Goal: Information Seeking & Learning: Learn about a topic

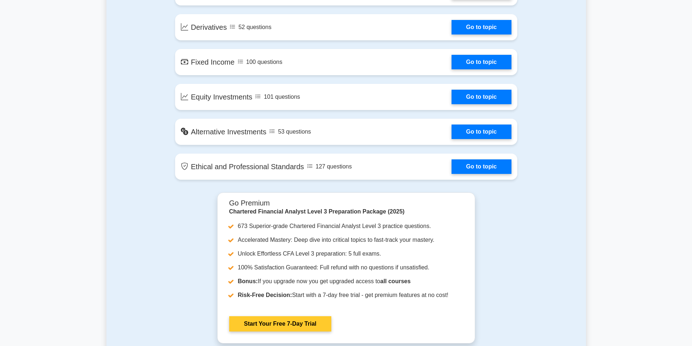
scroll to position [665, 0]
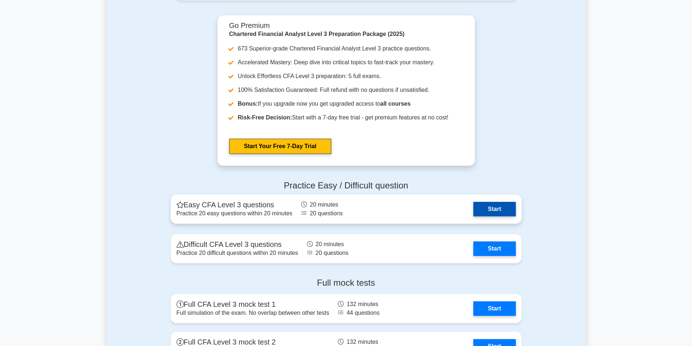
click at [502, 203] on link "Start" at bounding box center [494, 209] width 42 height 15
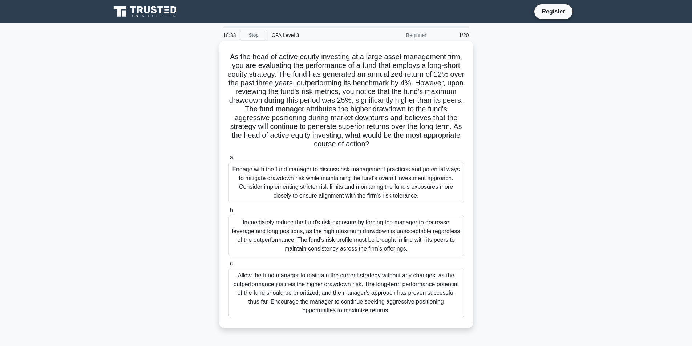
click at [336, 187] on div "Engage with the fund manager to discuss risk management practices and potential…" at bounding box center [345, 182] width 235 height 41
click at [228, 160] on input "a. Engage with the fund manager to discuss risk management practices and potent…" at bounding box center [228, 157] width 0 height 5
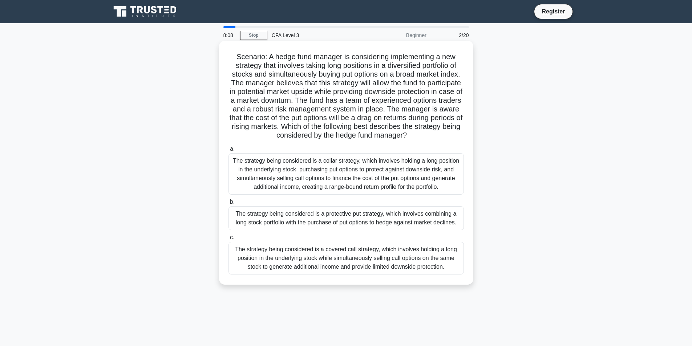
click at [333, 173] on div "The strategy being considered is a collar strategy, which involves holding a lo…" at bounding box center [345, 173] width 235 height 41
click at [228, 151] on input "a. The strategy being considered is a collar strategy, which involves holding a…" at bounding box center [228, 149] width 0 height 5
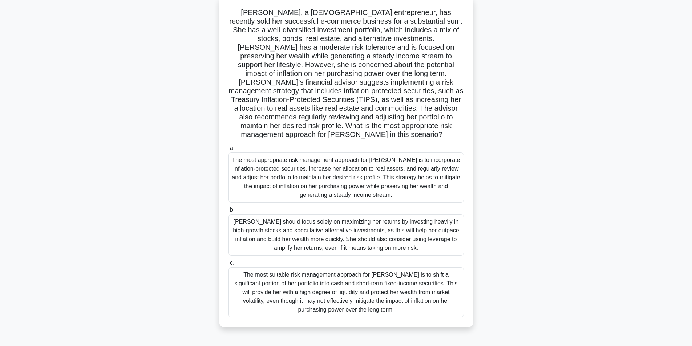
scroll to position [46, 0]
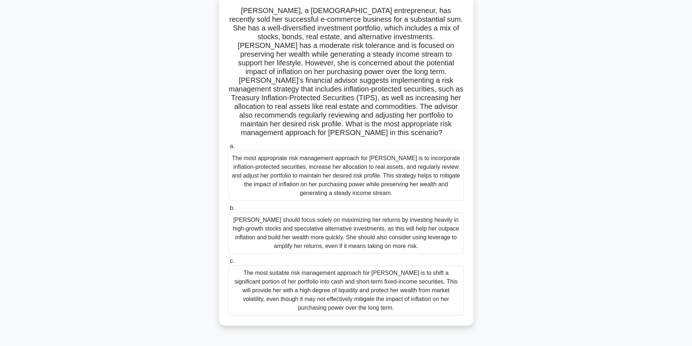
click at [335, 242] on div "[PERSON_NAME] should focus solely on maximizing her returns by investing heavil…" at bounding box center [345, 232] width 235 height 41
click at [228, 211] on input "b. [PERSON_NAME] should focus solely on maximizing her returns by investing hea…" at bounding box center [228, 208] width 0 height 5
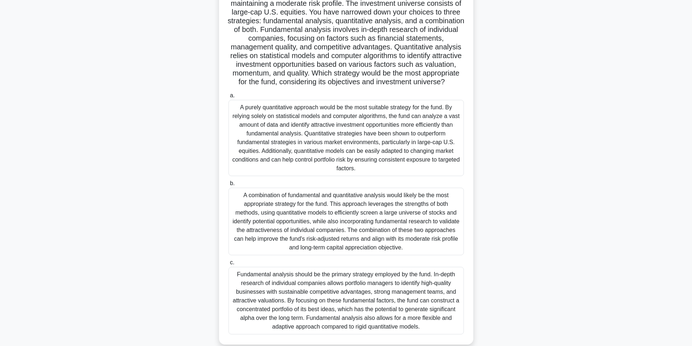
scroll to position [101, 0]
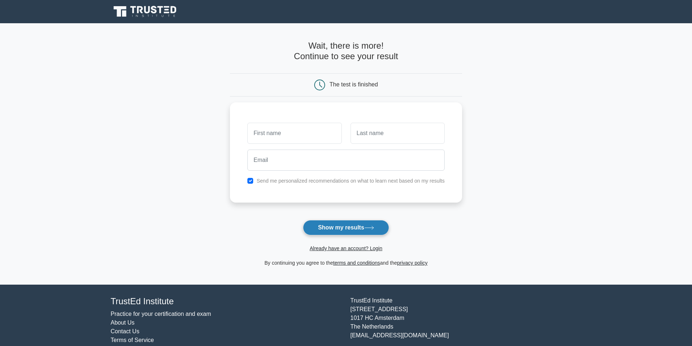
click at [333, 224] on button "Show my results" at bounding box center [346, 227] width 86 height 15
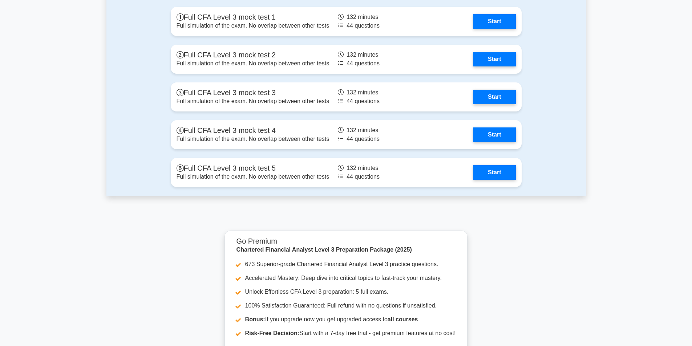
scroll to position [698, 0]
